Goal: Task Accomplishment & Management: Use online tool/utility

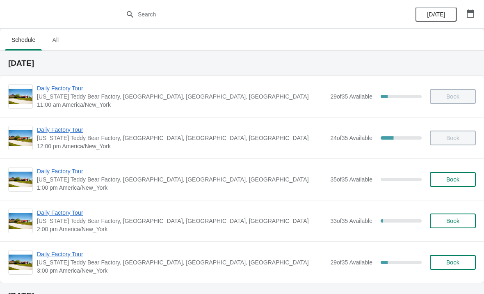
click at [70, 215] on span "Daily Factory Tour" at bounding box center [181, 212] width 289 height 8
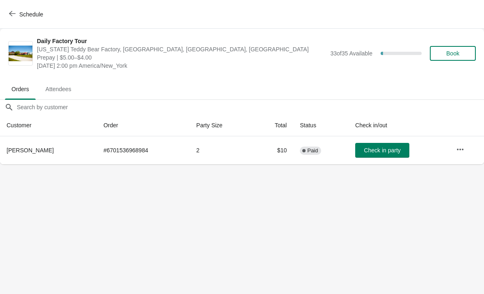
click at [464, 151] on icon "button" at bounding box center [460, 149] width 8 height 8
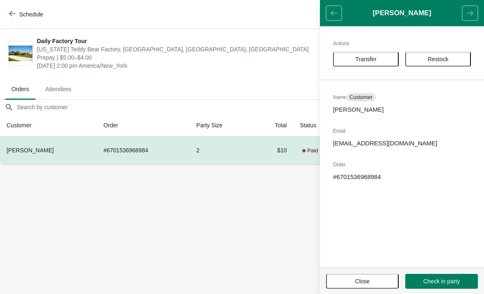
click at [372, 56] on span "Transfer" at bounding box center [365, 59] width 21 height 7
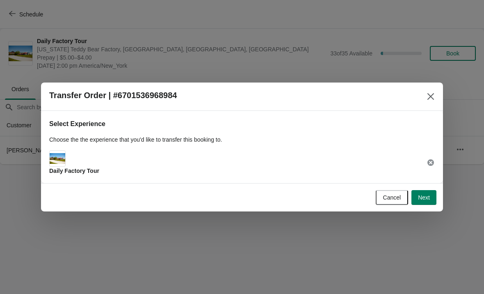
click at [424, 199] on span "Next" at bounding box center [424, 197] width 12 height 7
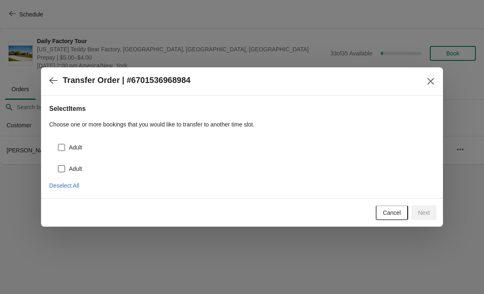
click at [72, 142] on label "Adult" at bounding box center [69, 146] width 25 height 11
click at [58, 144] on input "Adult" at bounding box center [58, 144] width 0 height 0
checkbox input "true"
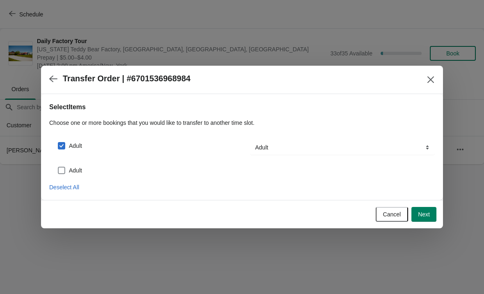
click at [64, 170] on span at bounding box center [61, 169] width 7 height 7
click at [58, 167] on input "Adult" at bounding box center [58, 166] width 0 height 0
checkbox input "true"
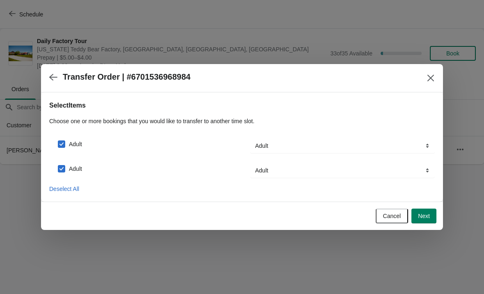
click at [420, 212] on button "Next" at bounding box center [423, 215] width 25 height 15
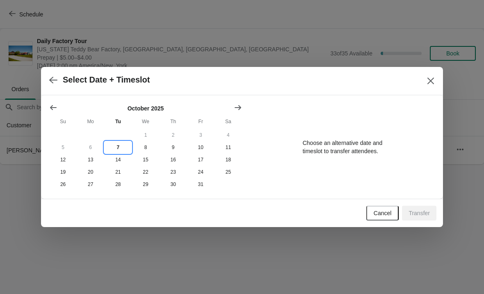
click at [116, 151] on button "7" at bounding box center [117, 147] width 27 height 12
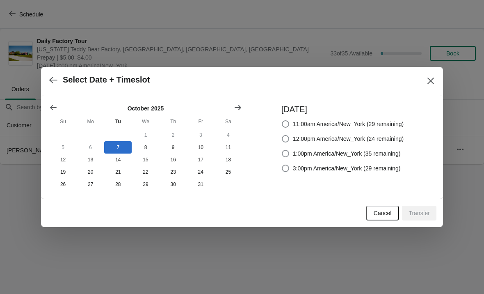
click at [275, 158] on div "[DATE] 11:00am America/New_York (29 remaining) 12:00pm America/New_York (24 rem…" at bounding box center [338, 146] width 130 height 87
click at [282, 150] on span at bounding box center [285, 153] width 7 height 7
click at [282, 150] on input "1:00pm America/New_York (35 remaining)" at bounding box center [282, 150] width 0 height 0
radio input "true"
click at [418, 220] on button "Transfer" at bounding box center [419, 212] width 34 height 15
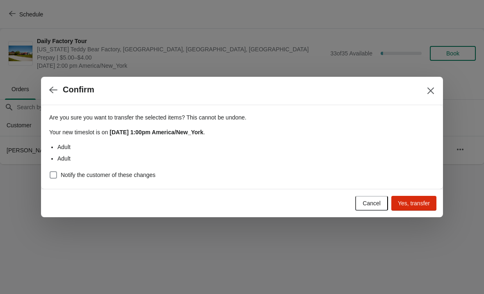
click at [55, 173] on span at bounding box center [53, 174] width 7 height 7
click at [50, 171] on input "Notify the customer of these changes" at bounding box center [50, 171] width 0 height 0
checkbox input "true"
click at [412, 203] on span "Yes, transfer" at bounding box center [414, 203] width 32 height 7
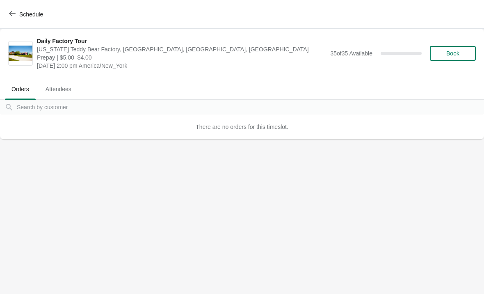
click at [6, 10] on button "Schedule" at bounding box center [27, 14] width 46 height 15
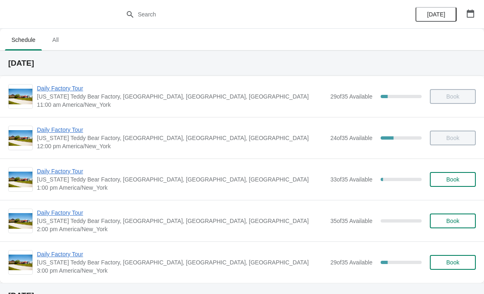
click at [72, 173] on span "Daily Factory Tour" at bounding box center [181, 171] width 289 height 8
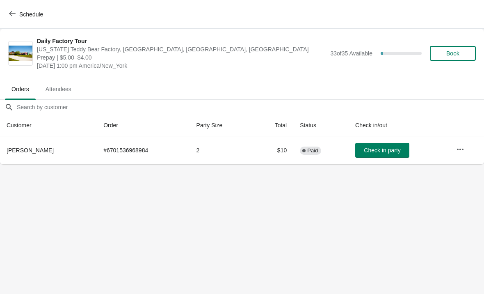
click at [376, 153] on span "Check in party" at bounding box center [382, 150] width 36 height 7
